Goal: Task Accomplishment & Management: Complete application form

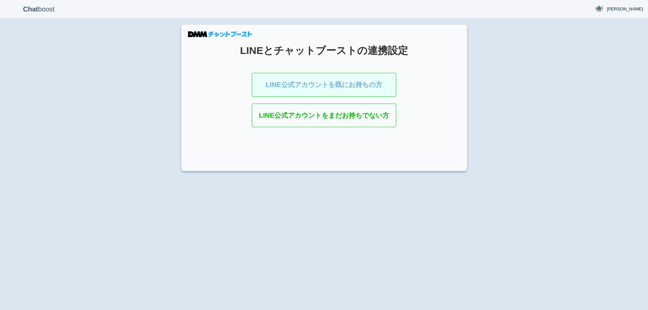
click at [344, 83] on link "LINE公式アカウントを既にお持ちの方" at bounding box center [324, 85] width 145 height 24
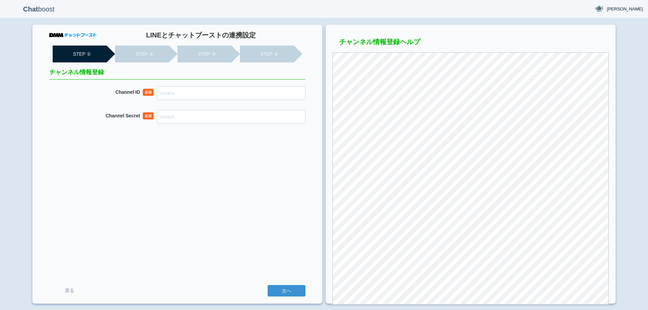
click at [259, 98] on input "Channel ID" at bounding box center [231, 93] width 149 height 14
paste input "2007945424"
type input "2007945424"
click at [227, 117] on input "Channel Secret" at bounding box center [231, 117] width 149 height 14
paste input "7e842fec6fa3b1a734190bbf0c08437e"
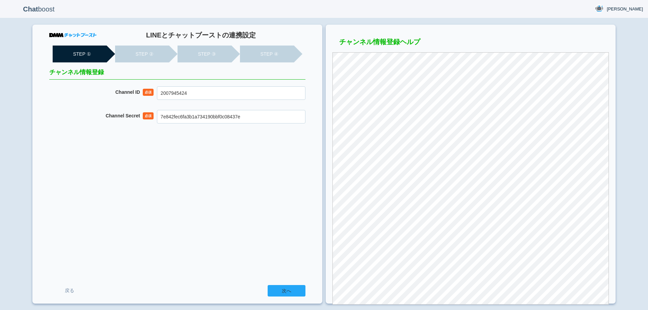
type input "7e842fec6fa3b1a734190bbf0c08437e"
click at [278, 286] on input "次へ" at bounding box center [287, 290] width 38 height 11
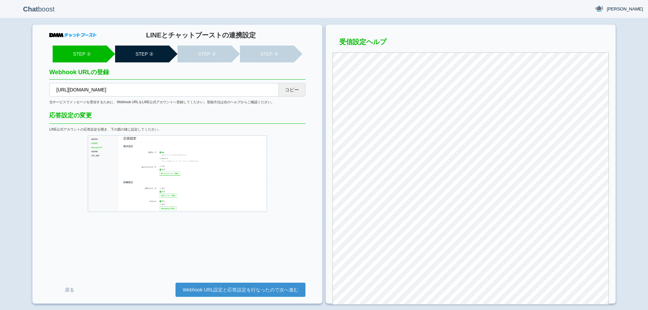
click at [301, 86] on button "コピー" at bounding box center [292, 90] width 27 height 14
click at [236, 285] on link "Webhook URL設定と応答設定を行なったので次へ進む" at bounding box center [241, 290] width 130 height 14
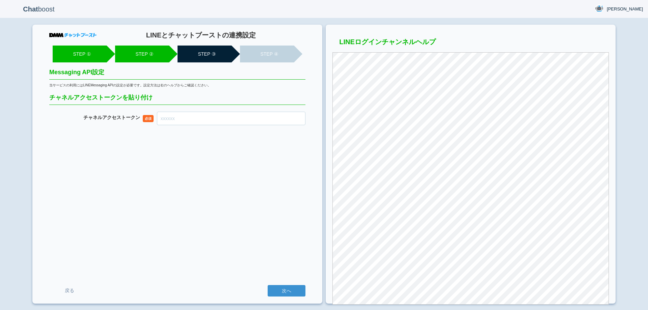
click at [277, 121] on input "チャネル アクセストークン" at bounding box center [231, 119] width 149 height 14
paste input "EP868syOX7CEi8LHaQZRy0io7xybBsMtEmM75aQiDaOkQnAriMVwZTWwZQQcGuE6Sh9QzB/u3kmvuzh…"
type input "EP868syOX7CEi8LHaQZRy0io7xybBsMtEmM75aQiDaOkQnAriMVwZTWwZQQcGuE6Sh9QzB/u3kmvuzh…"
click at [295, 292] on input "次へ" at bounding box center [287, 290] width 38 height 11
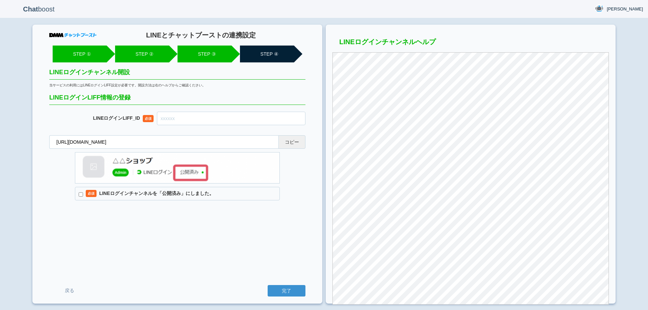
click at [293, 144] on button "コピー" at bounding box center [292, 142] width 27 height 14
click at [257, 119] on input "text" at bounding box center [231, 119] width 149 height 14
paste input "2007945444-aYKxpXLR"
type input "2007945444-aYKxpXLR"
click at [182, 195] on label "必須 LINEログインチャンネルを「公開済み」にしました。" at bounding box center [177, 194] width 205 height 14
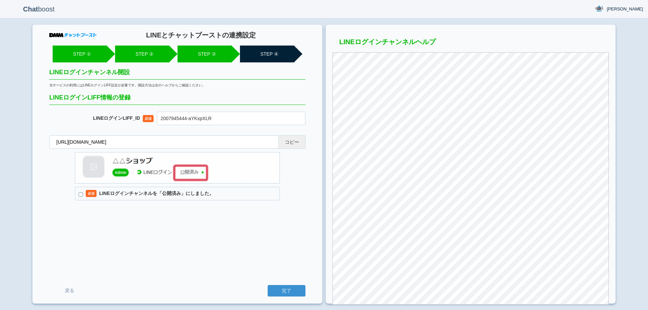
click at [83, 195] on input "必須 LINEログインチャンネルを「公開済み」にしました。" at bounding box center [81, 194] width 4 height 4
checkbox input "true"
click at [290, 292] on input "完了" at bounding box center [287, 290] width 38 height 11
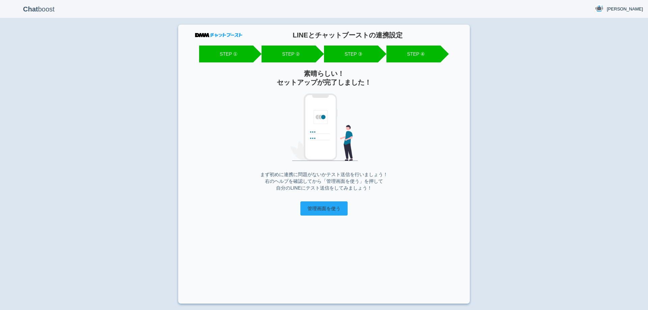
click at [318, 213] on input "管理画面を使う" at bounding box center [324, 209] width 47 height 14
